Goal: Find specific page/section: Find specific page/section

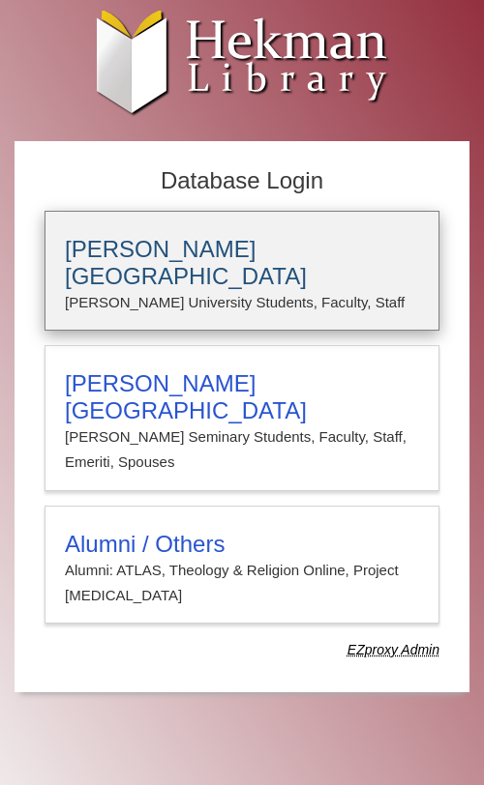
type input "**********"
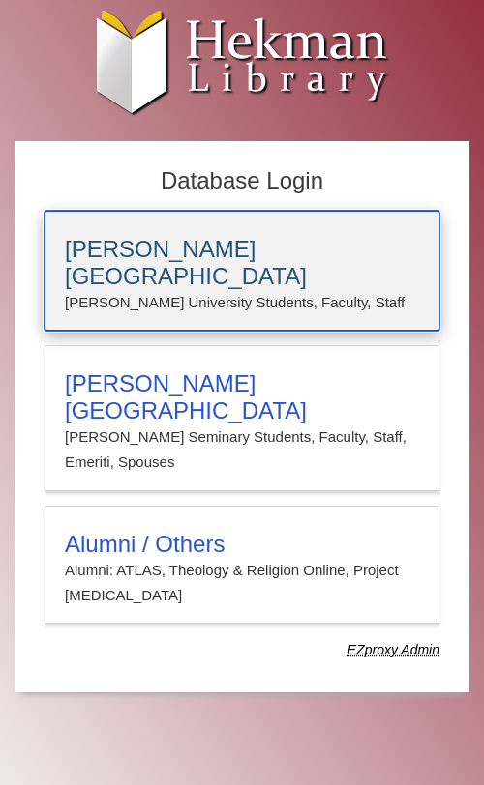
click at [250, 250] on h3 "[PERSON_NAME][GEOGRAPHIC_DATA]" at bounding box center [242, 263] width 354 height 54
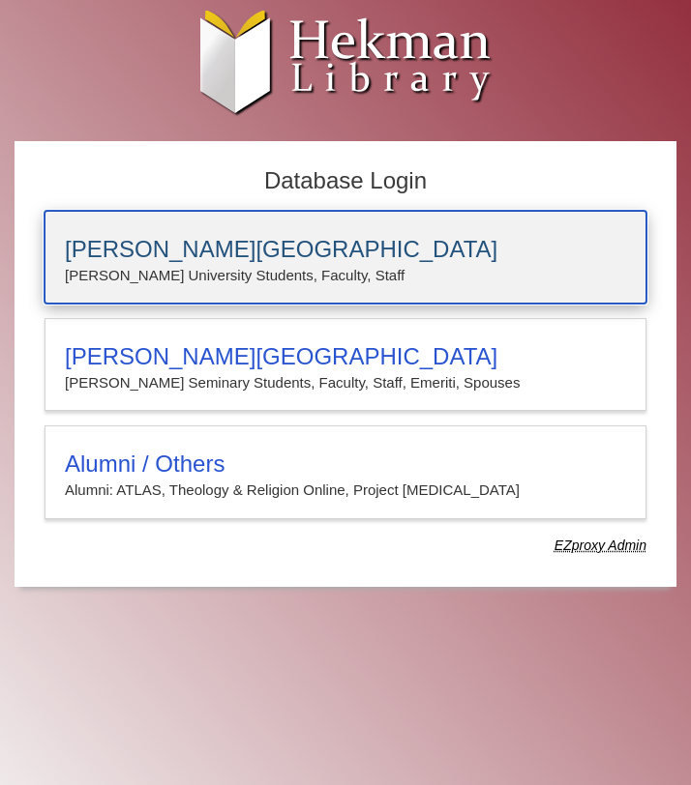
click at [304, 232] on div "[PERSON_NAME][GEOGRAPHIC_DATA] [PERSON_NAME] University Students, Faculty, Staff" at bounding box center [345, 257] width 602 height 93
